Goal: Information Seeking & Learning: Find specific page/section

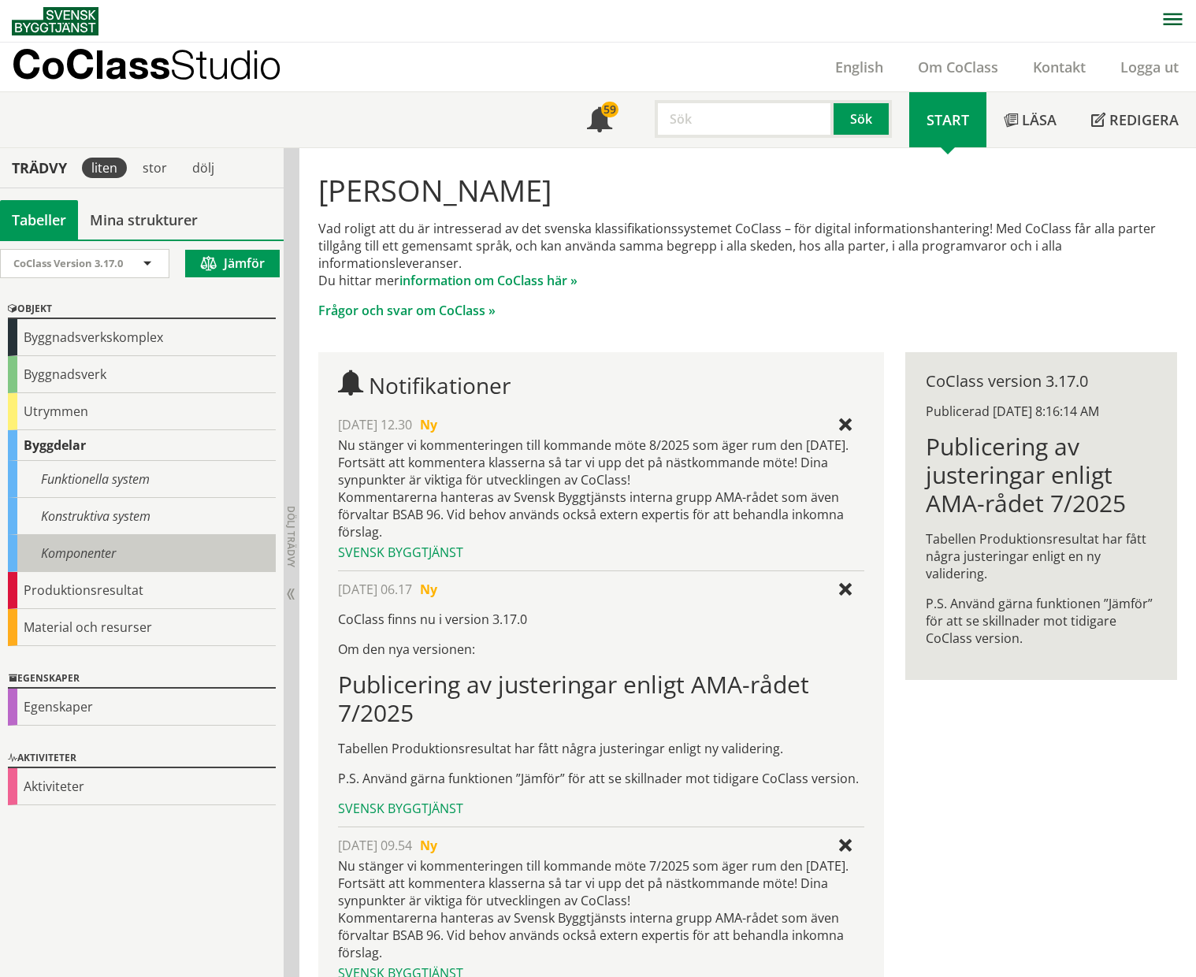
click at [74, 551] on div "Komponenter" at bounding box center [142, 553] width 268 height 37
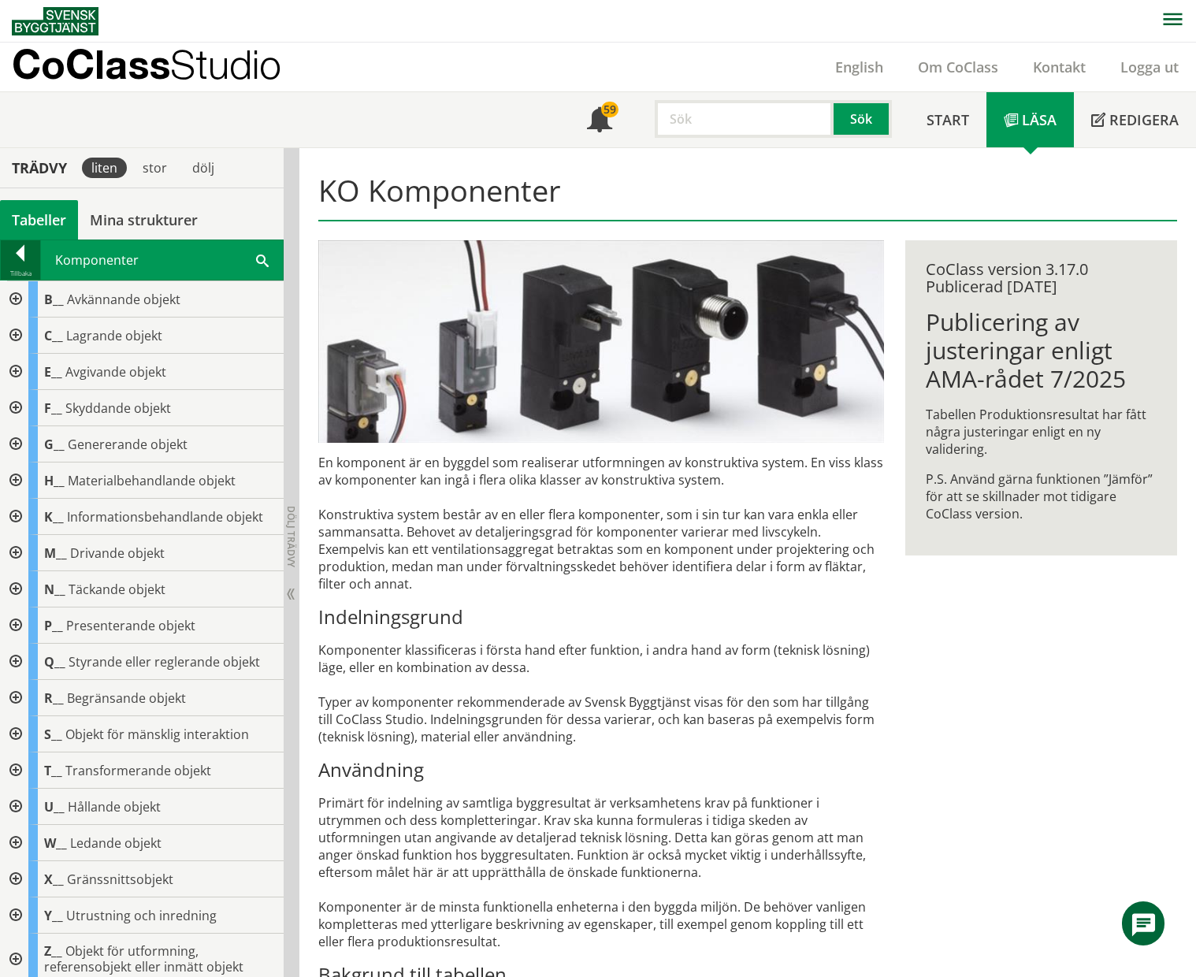
click at [20, 256] on div at bounding box center [20, 256] width 39 height 22
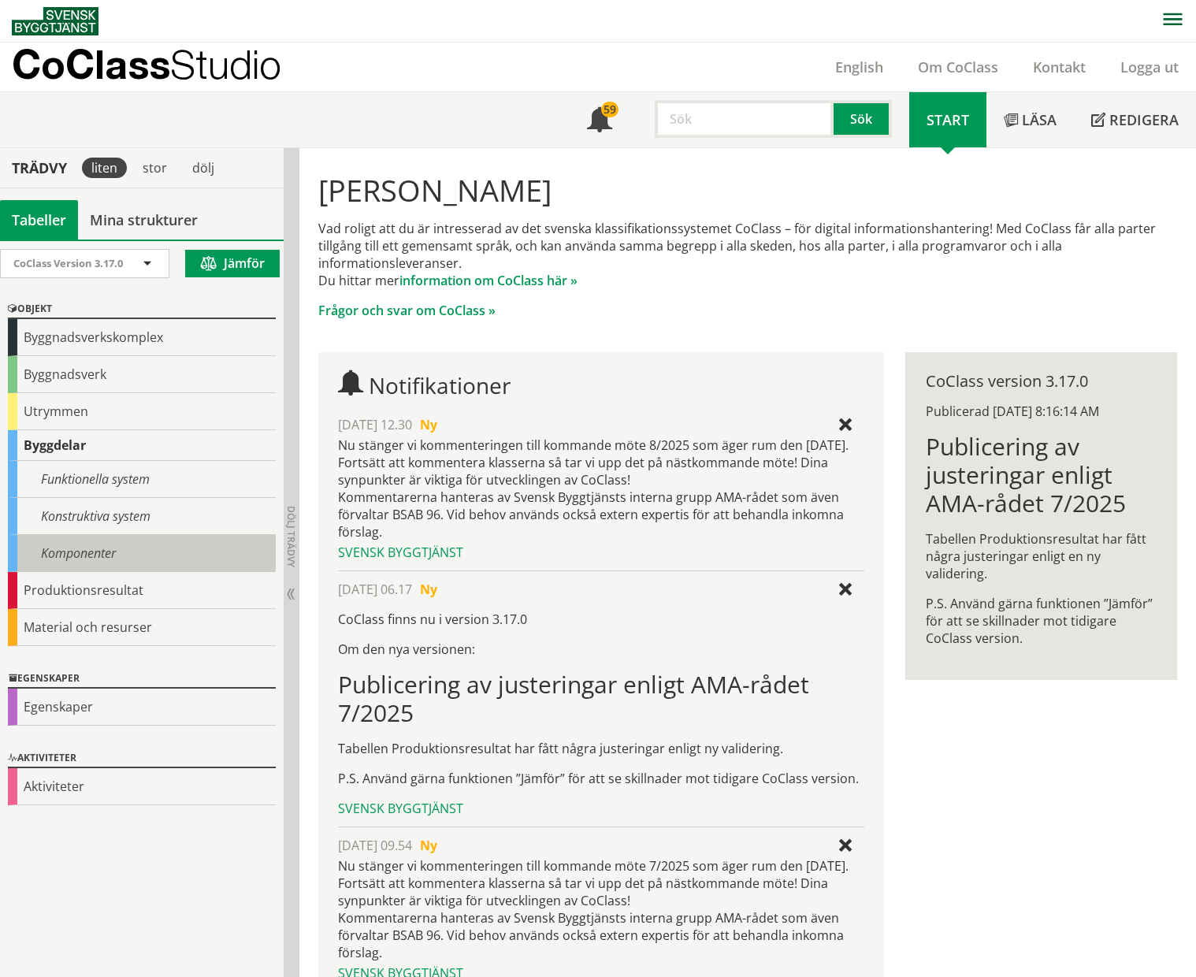
click at [78, 540] on div "Komponenter" at bounding box center [142, 553] width 268 height 37
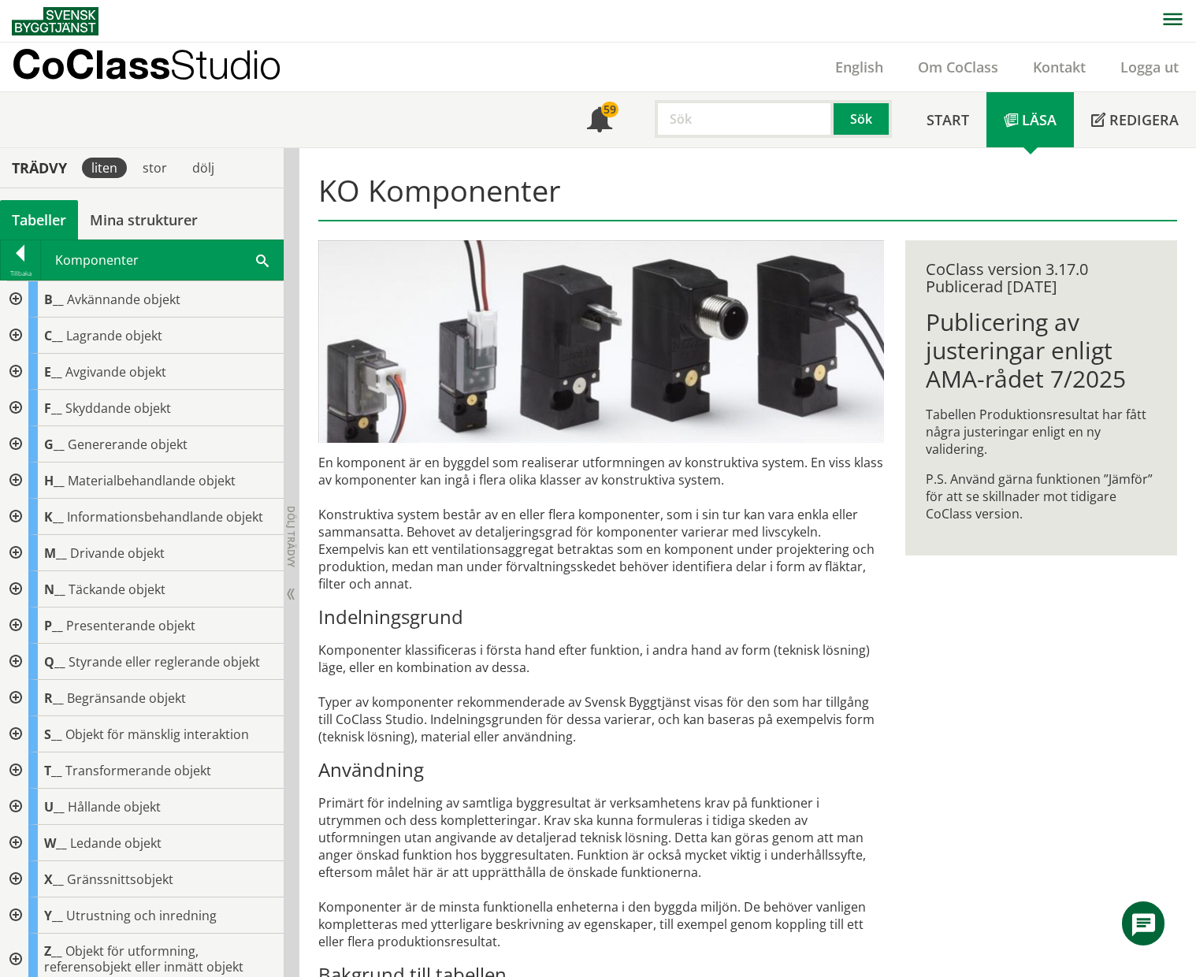
click at [265, 258] on span at bounding box center [262, 259] width 13 height 17
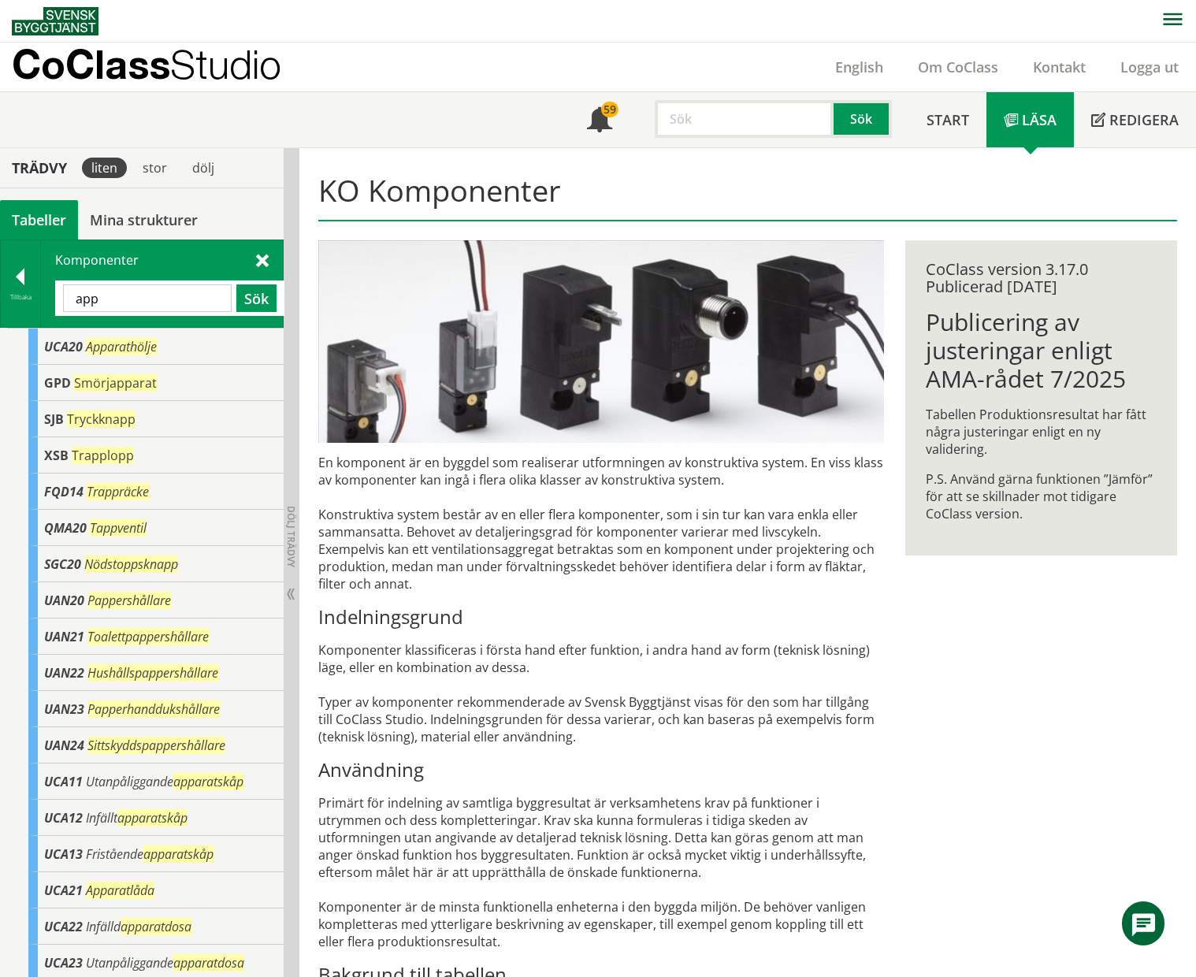
click at [77, 295] on input "app" at bounding box center [147, 298] width 169 height 28
type input "mobilapp"
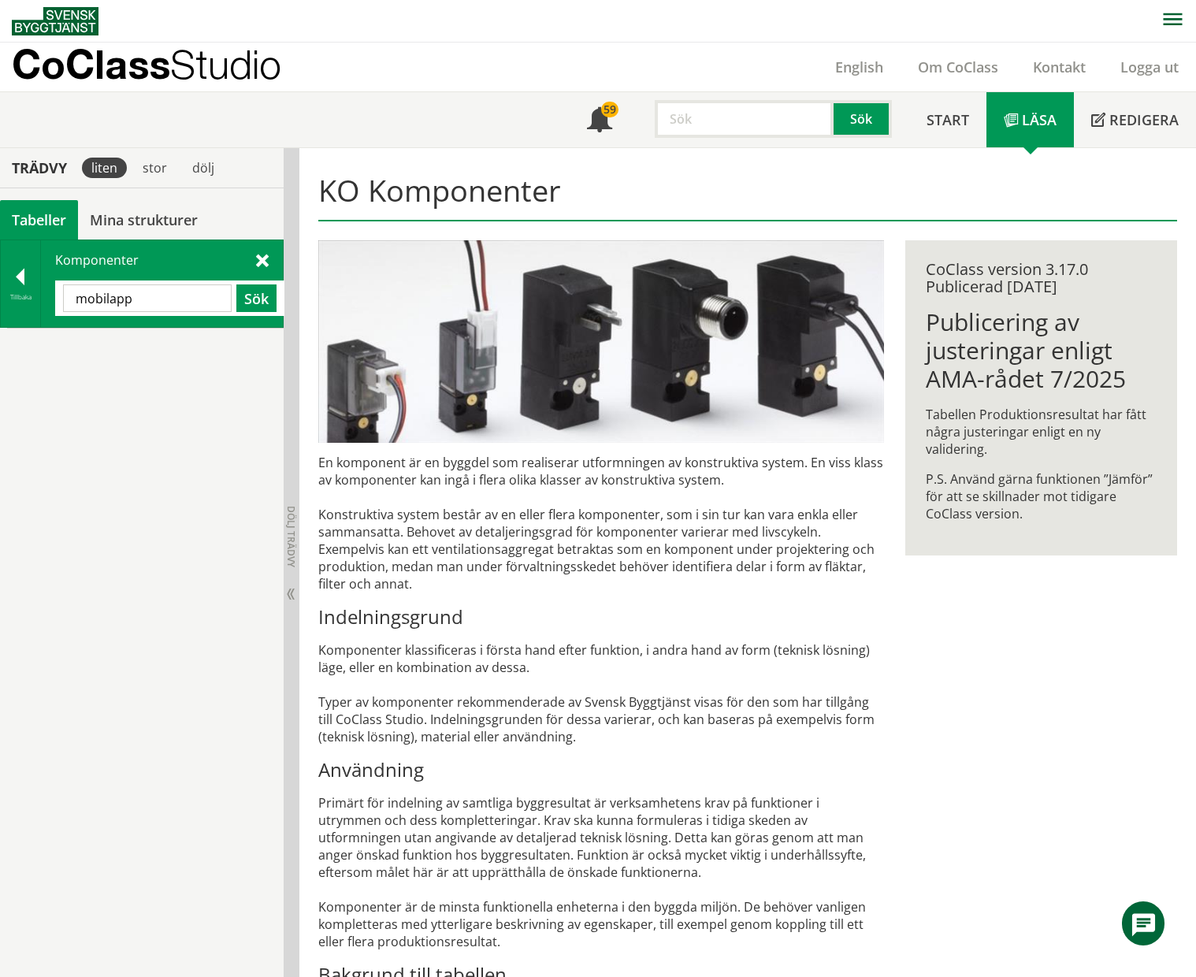
drag, startPoint x: 139, startPoint y: 295, endPoint x: 69, endPoint y: 302, distance: 69.6
click at [69, 302] on input "mobilapp" at bounding box center [147, 298] width 169 height 28
click at [767, 110] on input "text" at bounding box center [744, 119] width 179 height 38
paste input "mobilapp"
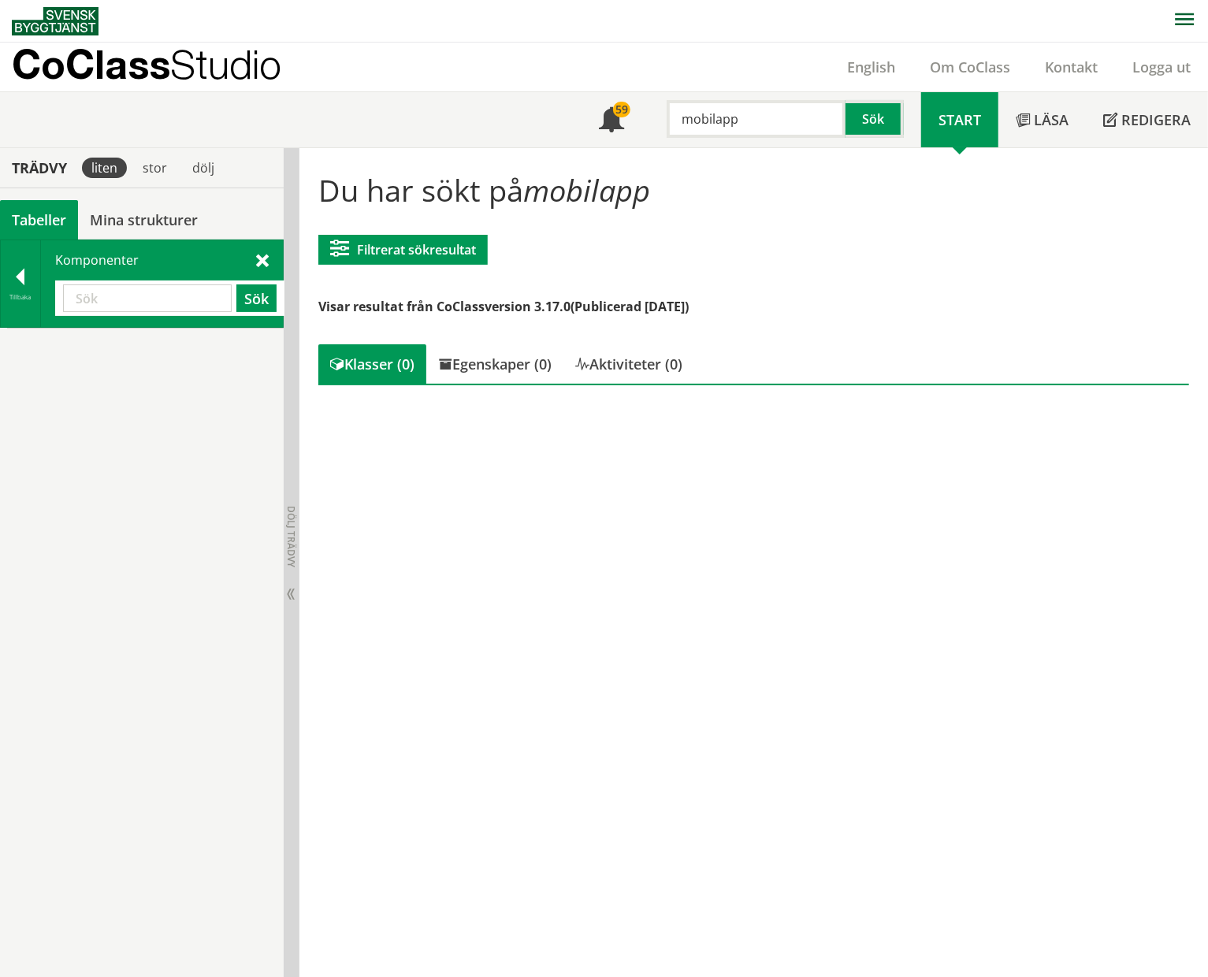
drag, startPoint x: 711, startPoint y: 121, endPoint x: 664, endPoint y: 121, distance: 47.3
click at [667, 121] on input "mobilapp" at bounding box center [756, 119] width 179 height 38
type input "app"
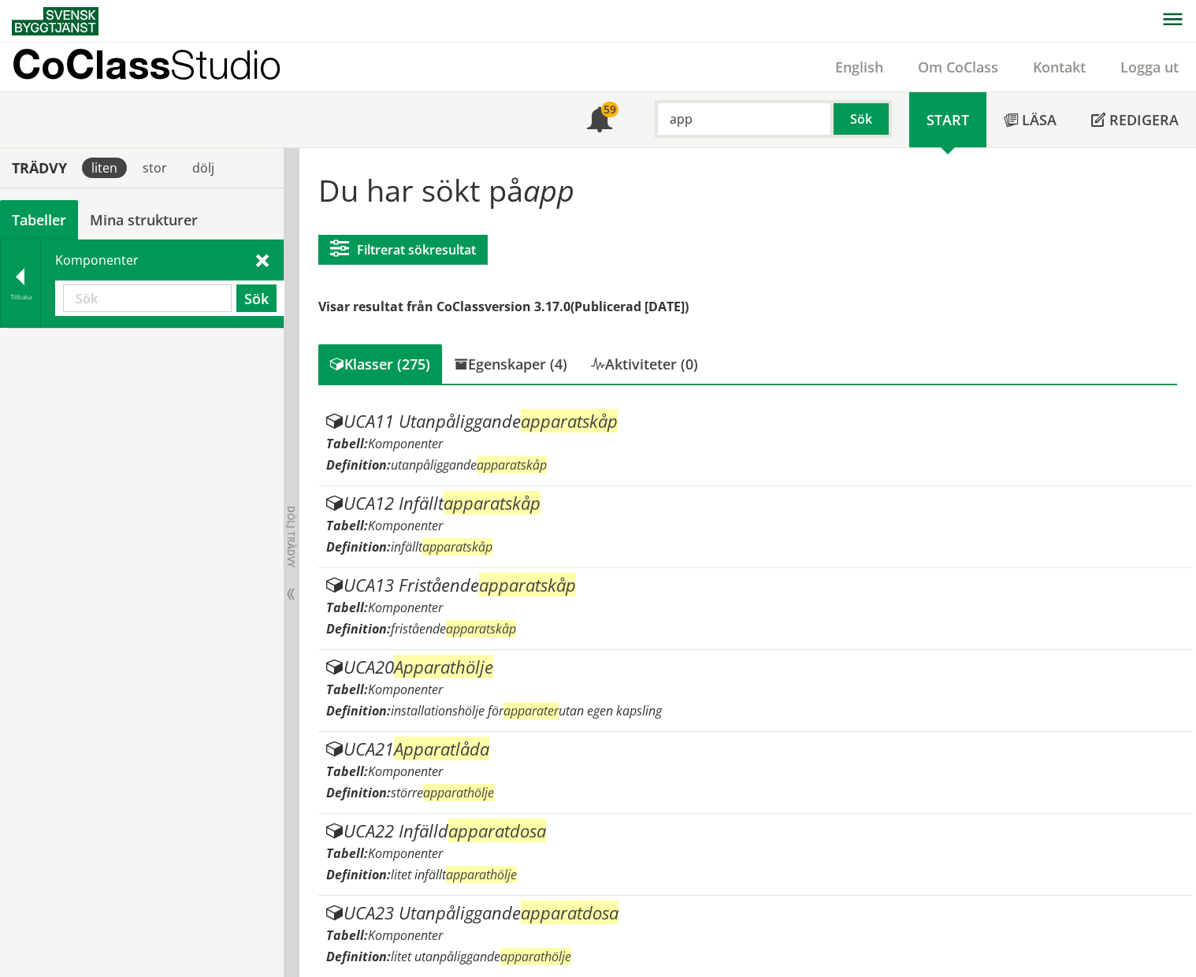
click at [72, 18] on img at bounding box center [55, 21] width 87 height 28
